Goal: Task Accomplishment & Management: Manage account settings

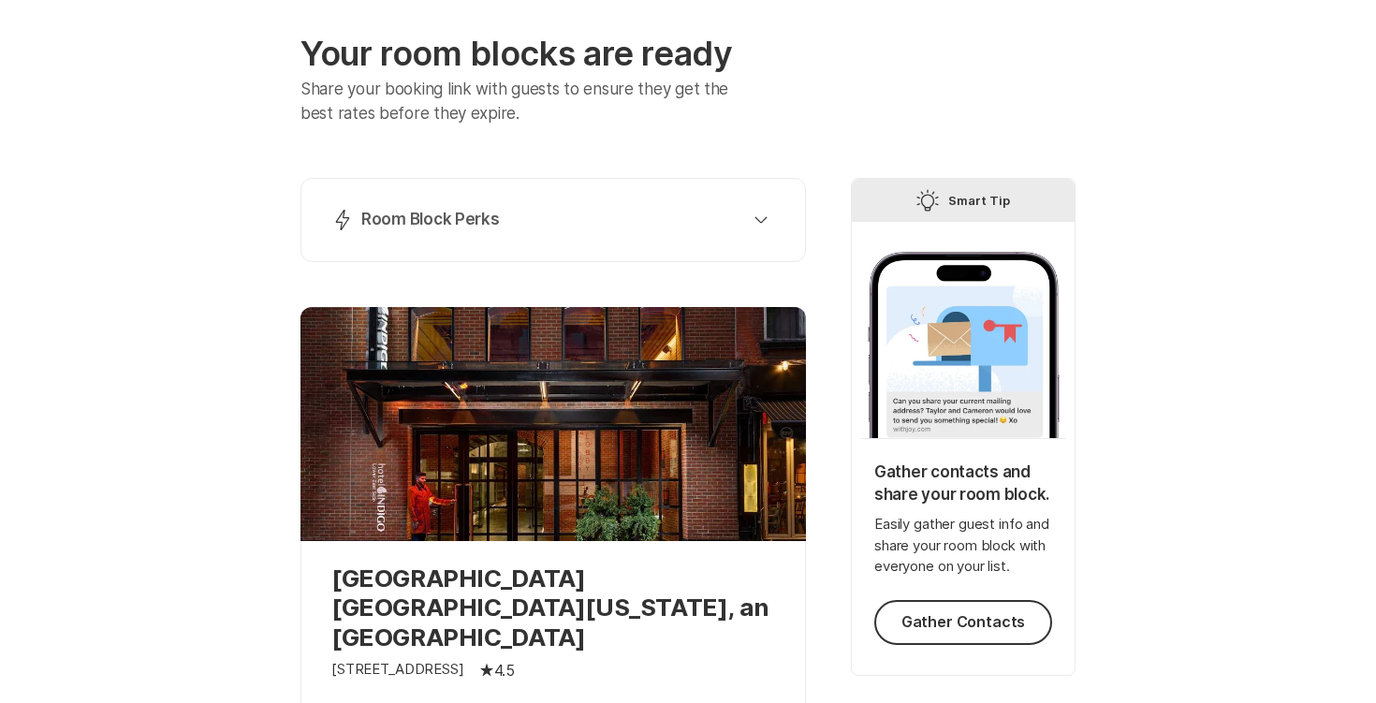
scroll to position [72, 0]
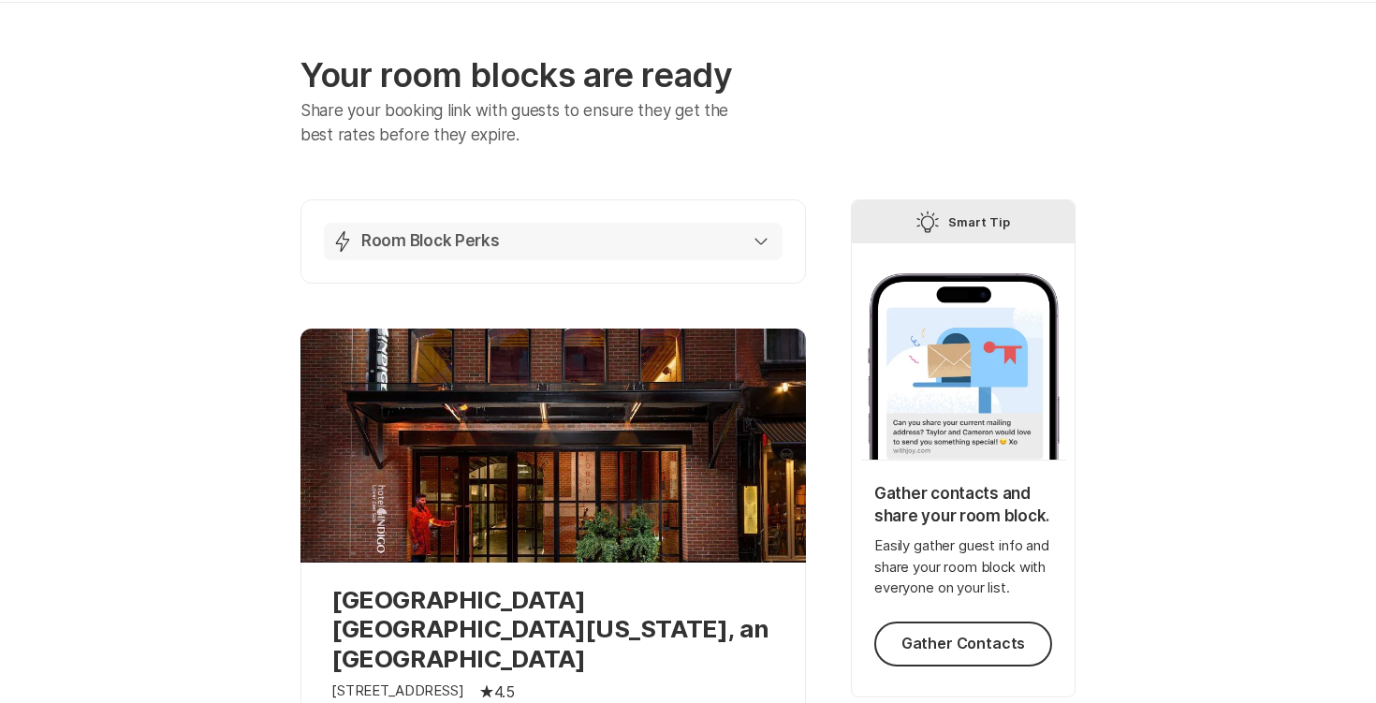
click at [599, 242] on div "Lightning Bolt Room Block Perks" at bounding box center [549, 241] width 436 height 22
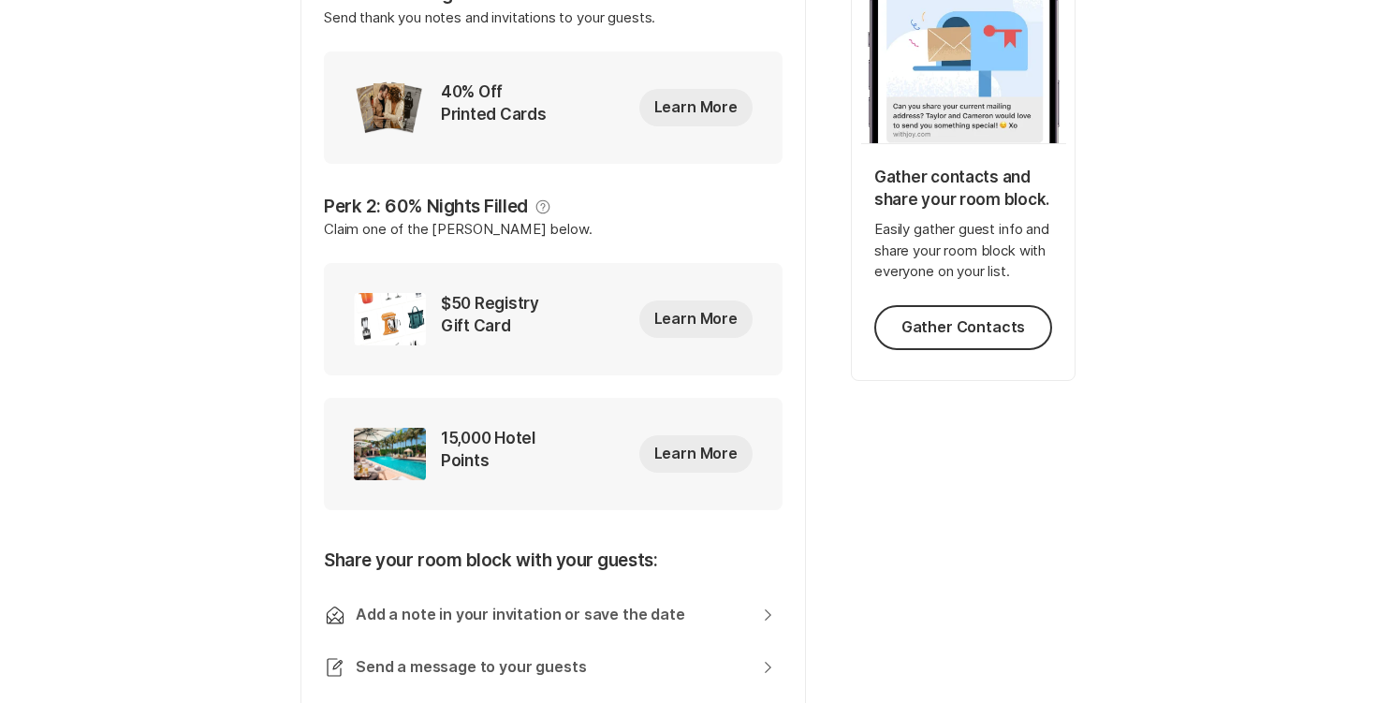
scroll to position [0, 0]
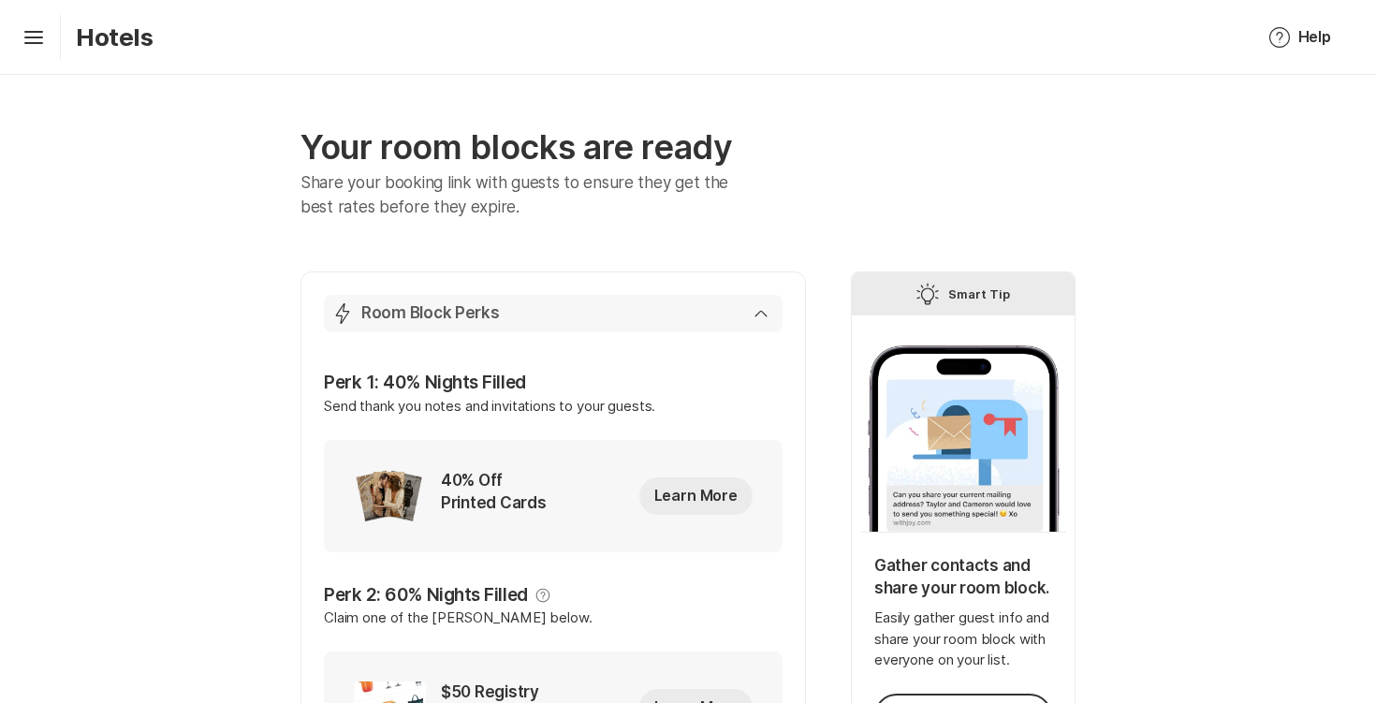
click at [757, 306] on div "Lightning Bolt Room Block Perks" at bounding box center [549, 313] width 436 height 22
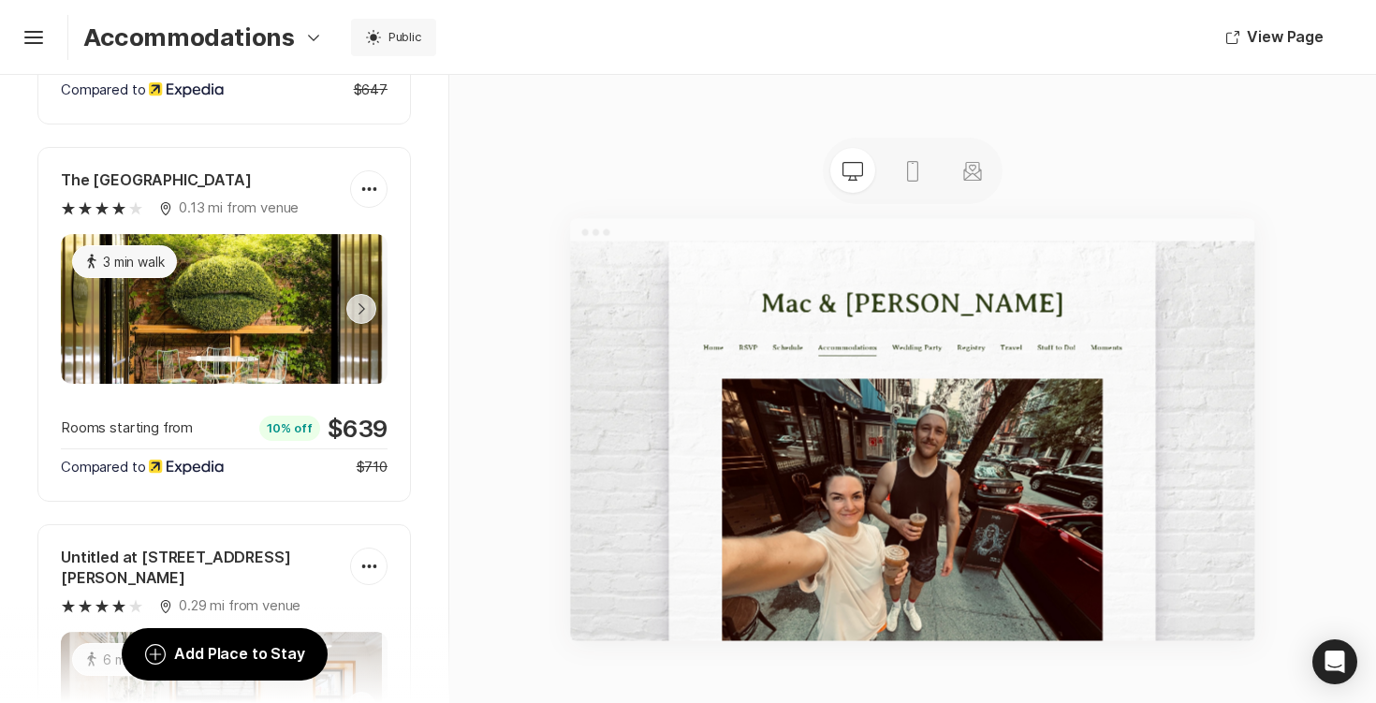
scroll to position [1402, 0]
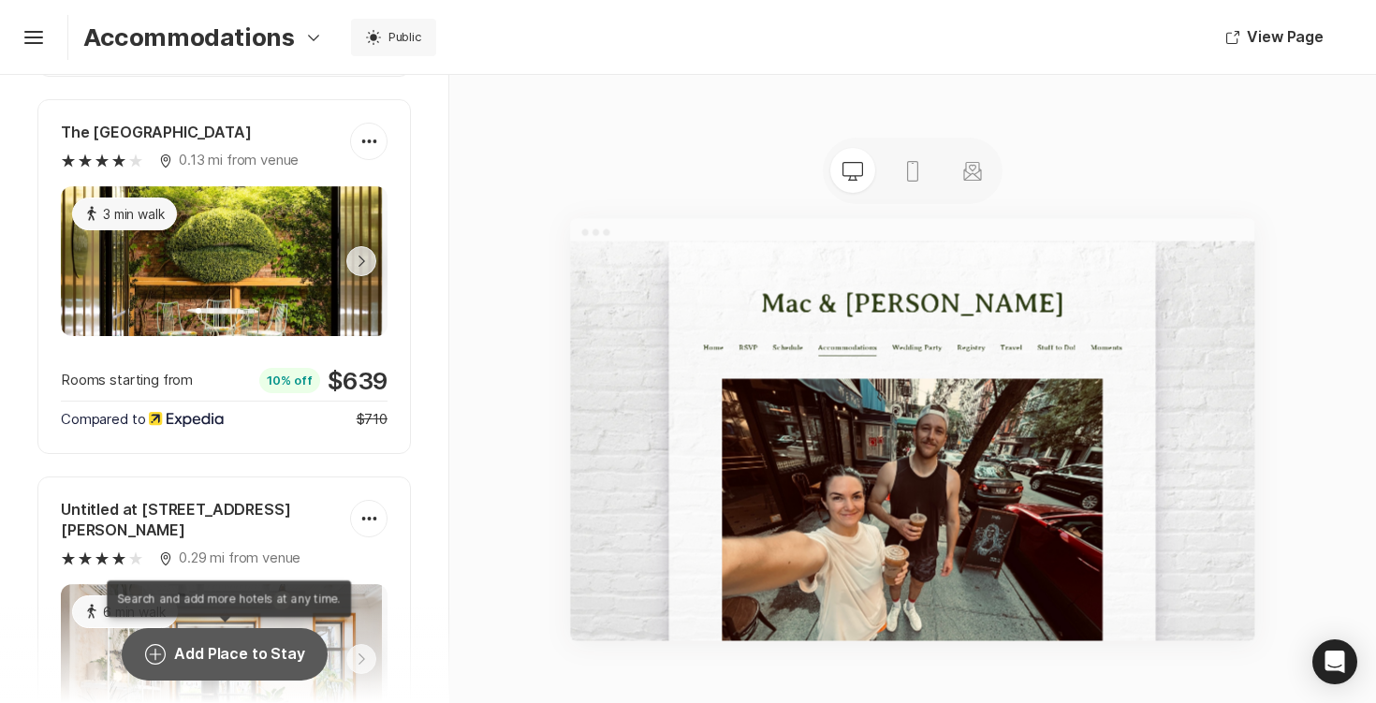
click at [200, 649] on button "Add Circle Add Place to Stay" at bounding box center [224, 654] width 205 height 52
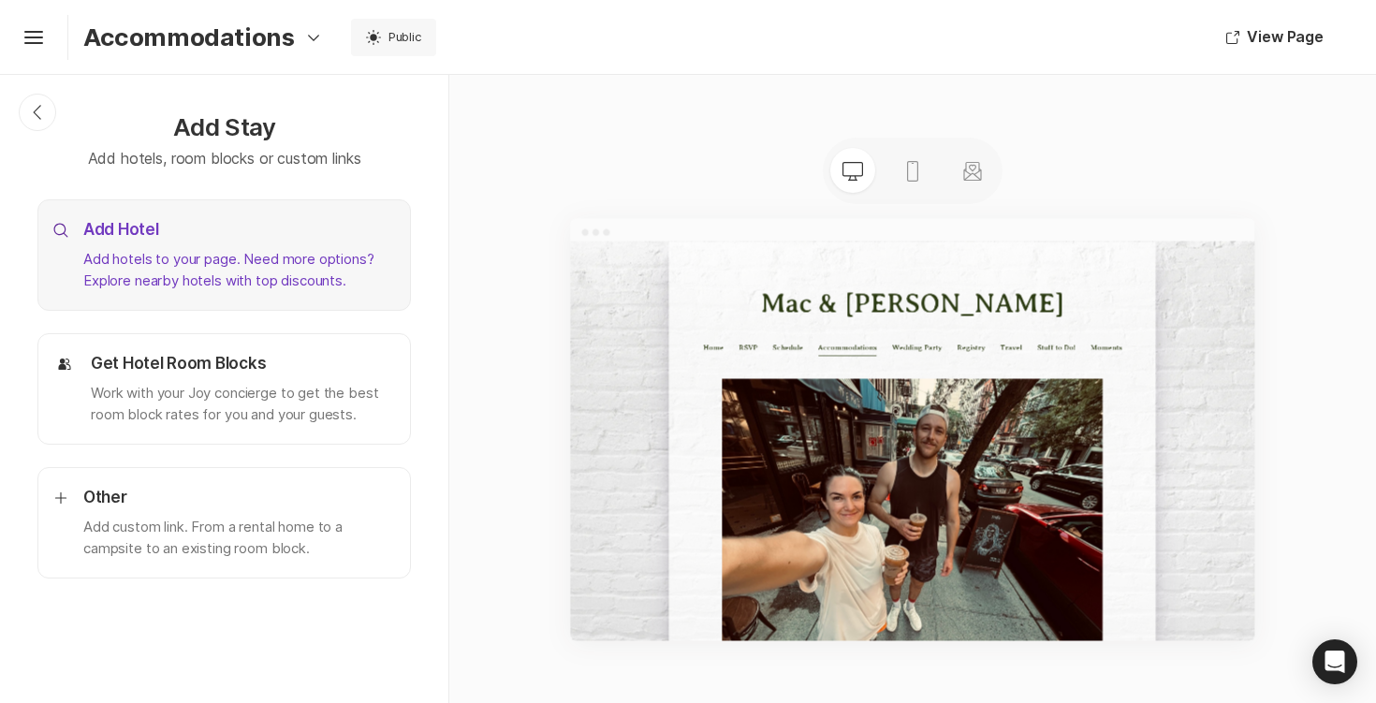
click at [257, 258] on p "Add hotels to your page. Need more options? Explore nearby hotels with top disc…" at bounding box center [239, 270] width 312 height 42
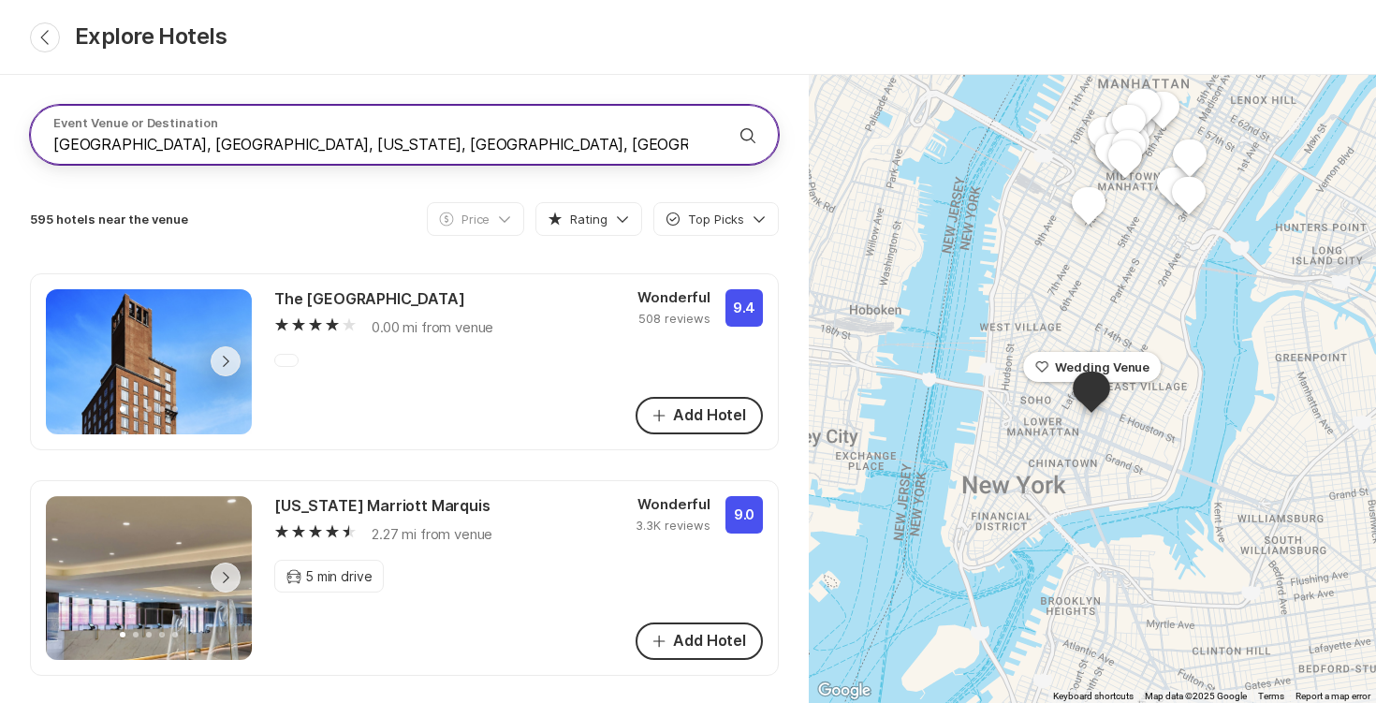
click at [684, 141] on input "[GEOGRAPHIC_DATA], [GEOGRAPHIC_DATA], [US_STATE], [GEOGRAPHIC_DATA], [GEOGRAPHI…" at bounding box center [381, 144] width 657 height 22
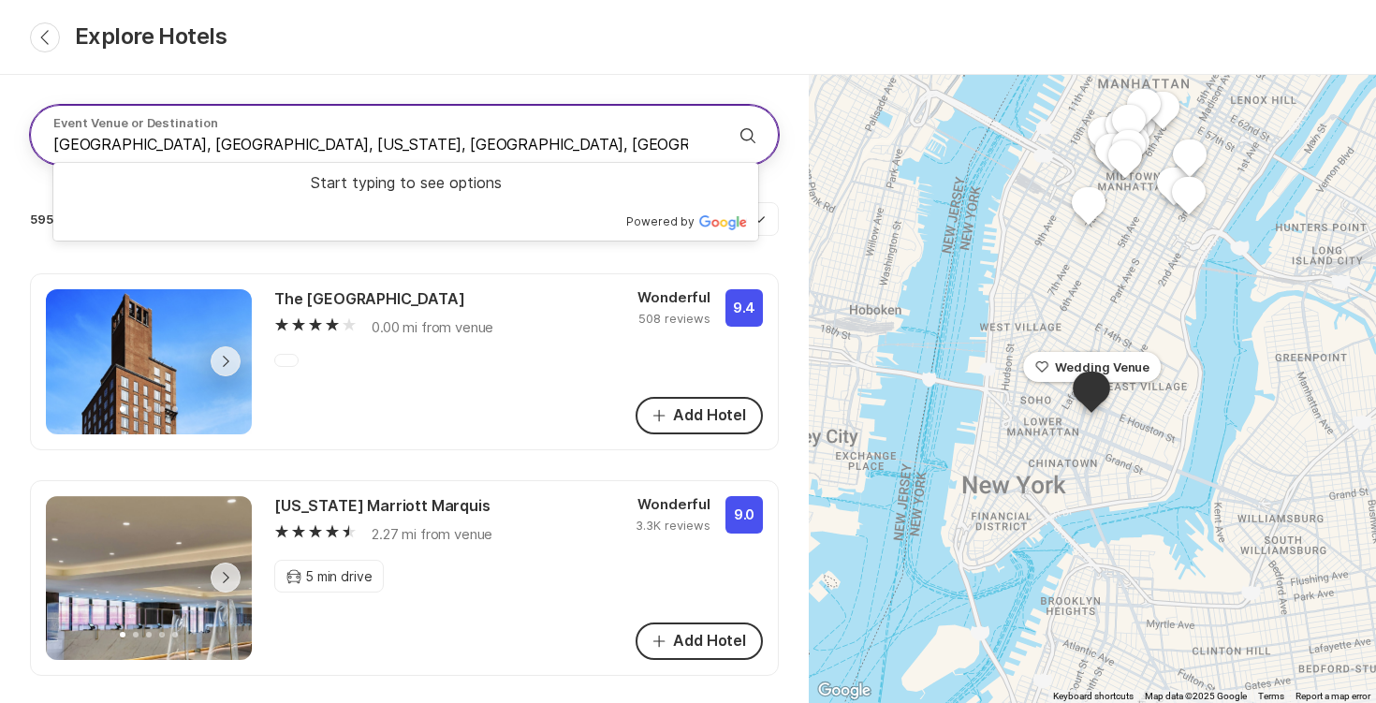
click at [726, 113] on button "Search" at bounding box center [748, 135] width 45 height 45
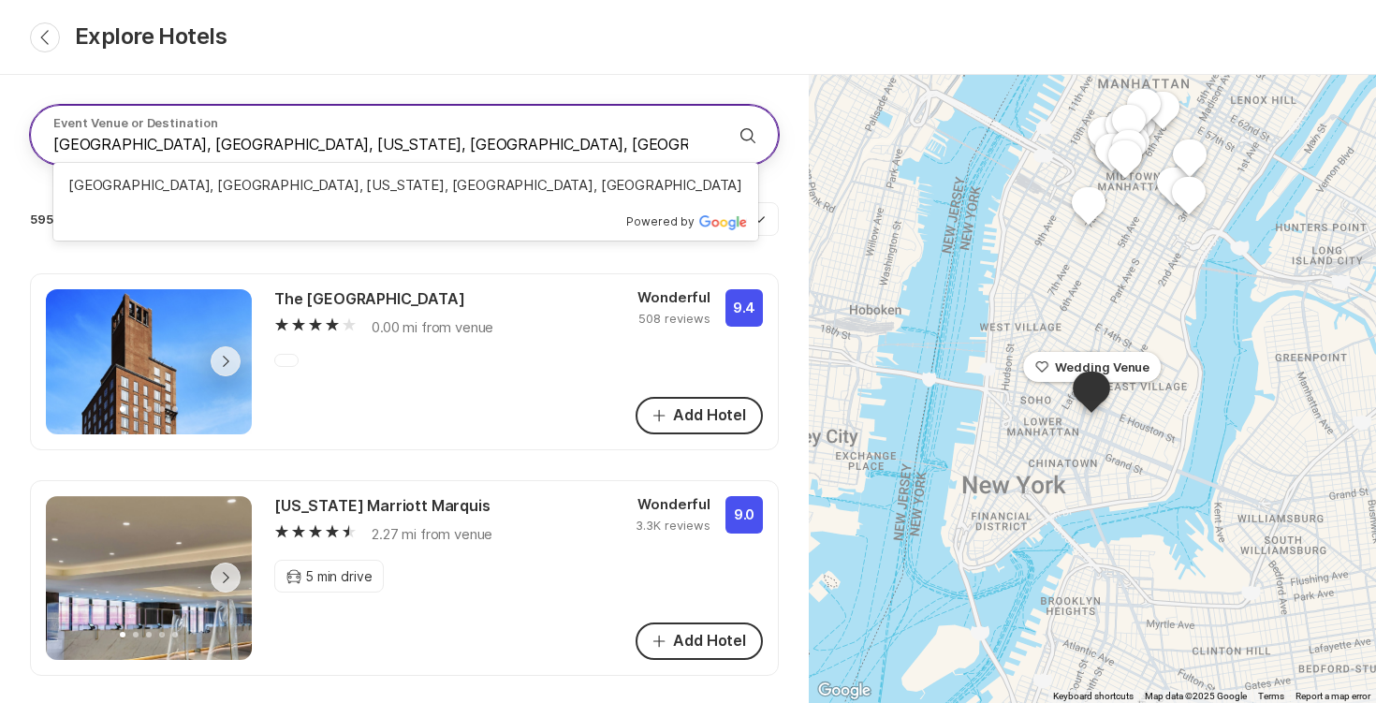
click at [751, 136] on icon "Search" at bounding box center [748, 136] width 22 height 22
